Goal: Obtain resource: Obtain resource

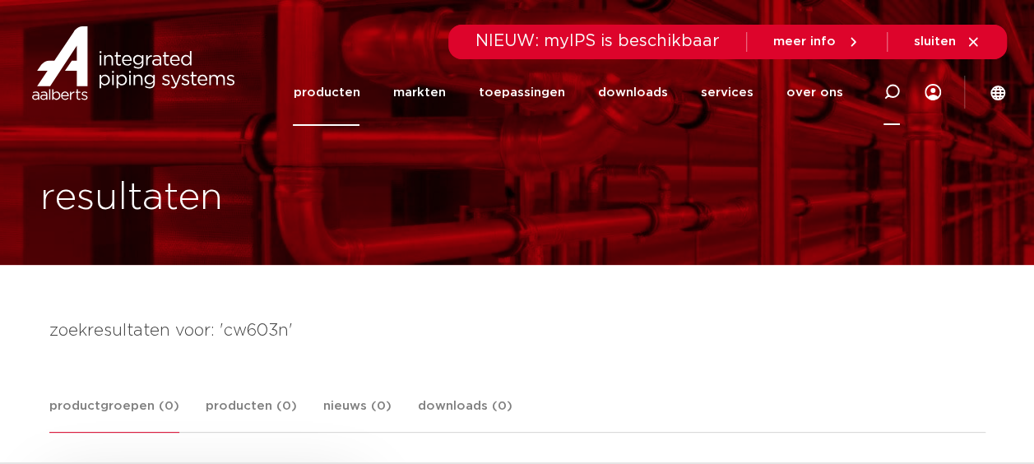
click at [888, 86] on icon at bounding box center [891, 92] width 16 height 16
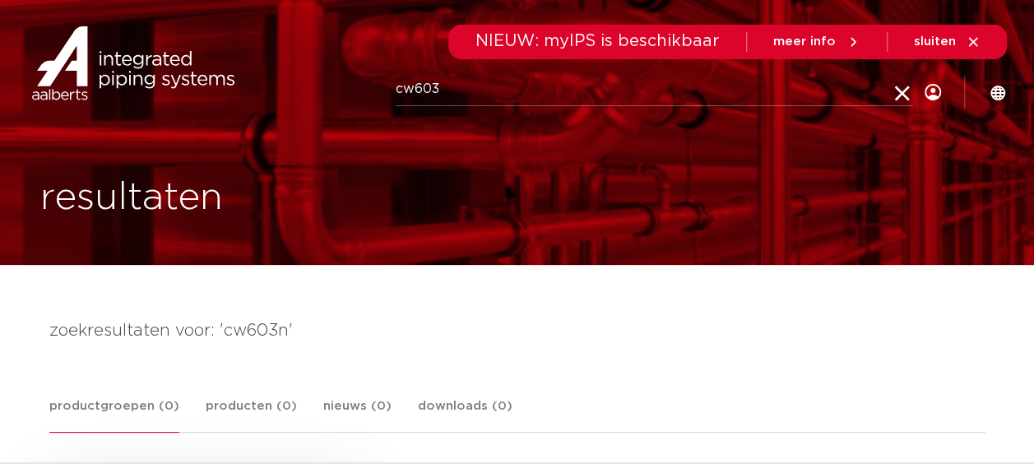
type input "cw603"
click button "Zoeken" at bounding box center [0, 0] width 0 height 0
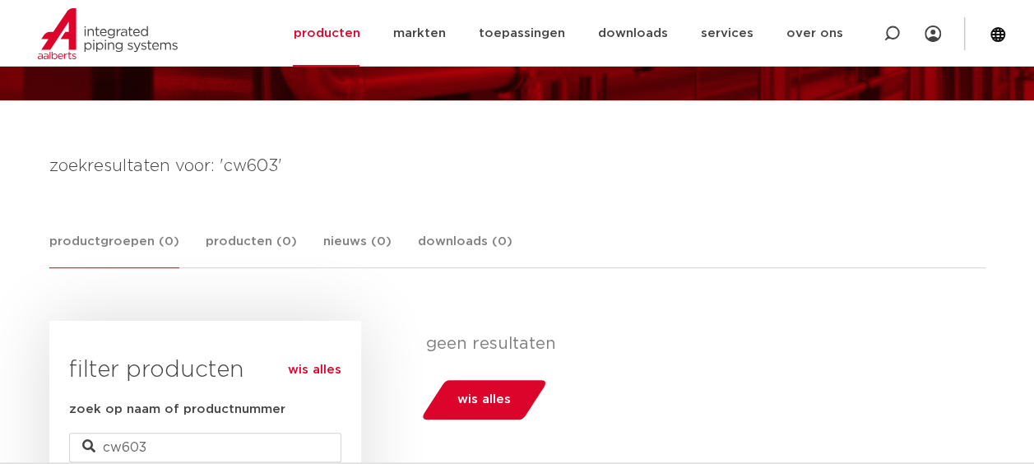
scroll to position [165, 0]
click at [637, 26] on link "downloads" at bounding box center [632, 33] width 70 height 67
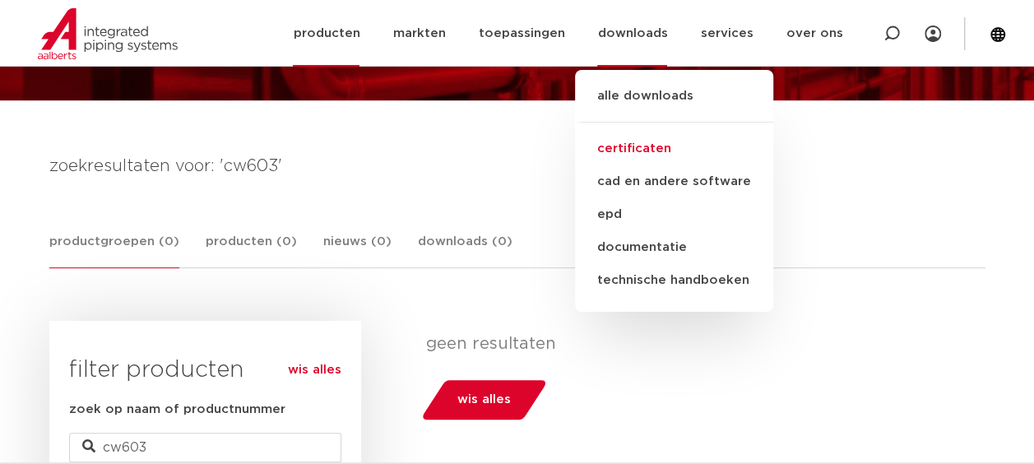
click at [650, 151] on link "certificaten" at bounding box center [674, 148] width 198 height 33
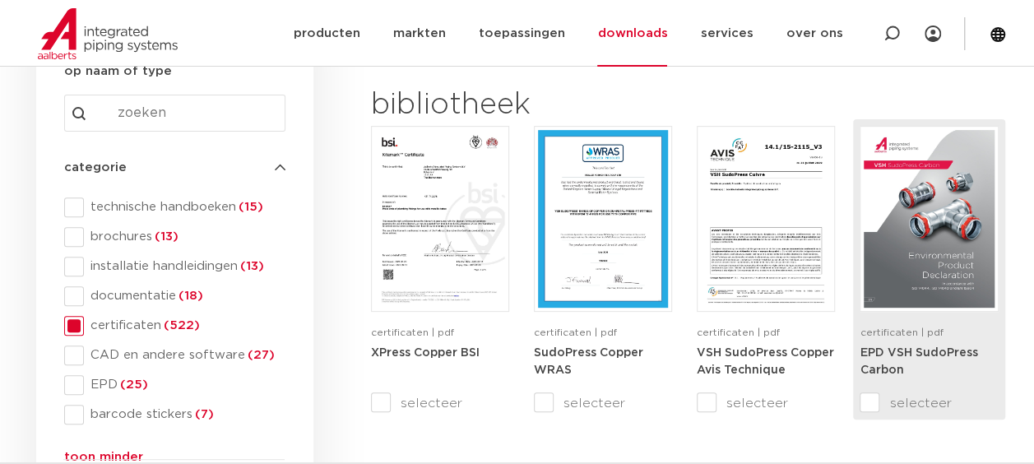
scroll to position [247, 0]
